Goal: Information Seeking & Learning: Find specific fact

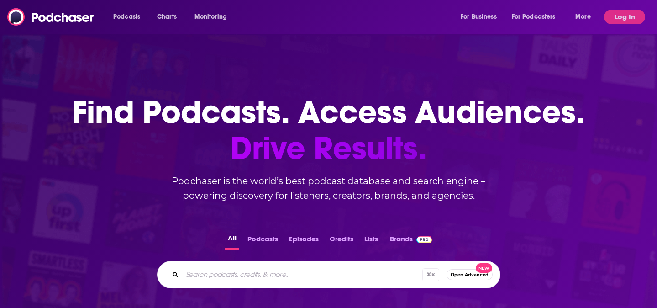
click at [221, 276] on input "Search podcasts, credits, & more..." at bounding box center [302, 274] width 240 height 15
paste input "SHE-talks Podcast"
type input "SHE-talks Podcast"
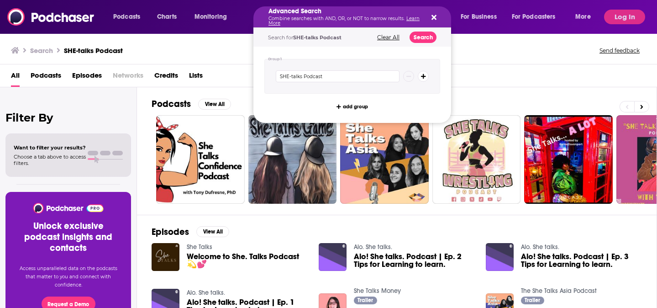
click at [320, 17] on p "Combine searches with AND, OR, or NOT to narrow results. Learn More" at bounding box center [345, 20] width 153 height 9
click at [242, 63] on div "Search SHE-talks Podcast Send feedback" at bounding box center [328, 49] width 657 height 32
click at [424, 35] on button "Search" at bounding box center [423, 37] width 27 height 11
drag, startPoint x: 340, startPoint y: 13, endPoint x: 332, endPoint y: 15, distance: 8.5
click at [324, 71] on input "SHE-talks Podcast" at bounding box center [338, 76] width 124 height 12
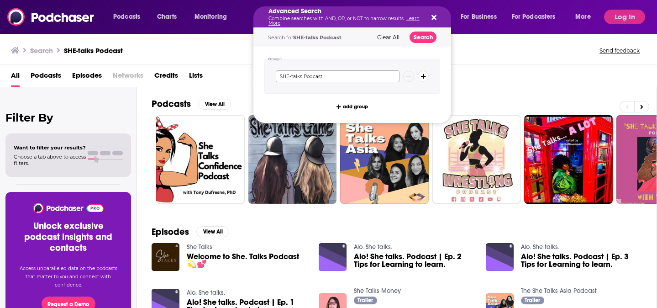
drag, startPoint x: 327, startPoint y: 74, endPoint x: 305, endPoint y: 74, distance: 21.9
click at [305, 74] on input "SHE-talks Podcast" at bounding box center [338, 76] width 124 height 12
paste input "SHE-talks"
type input "SHE-talks with"
